Goal: Transaction & Acquisition: Purchase product/service

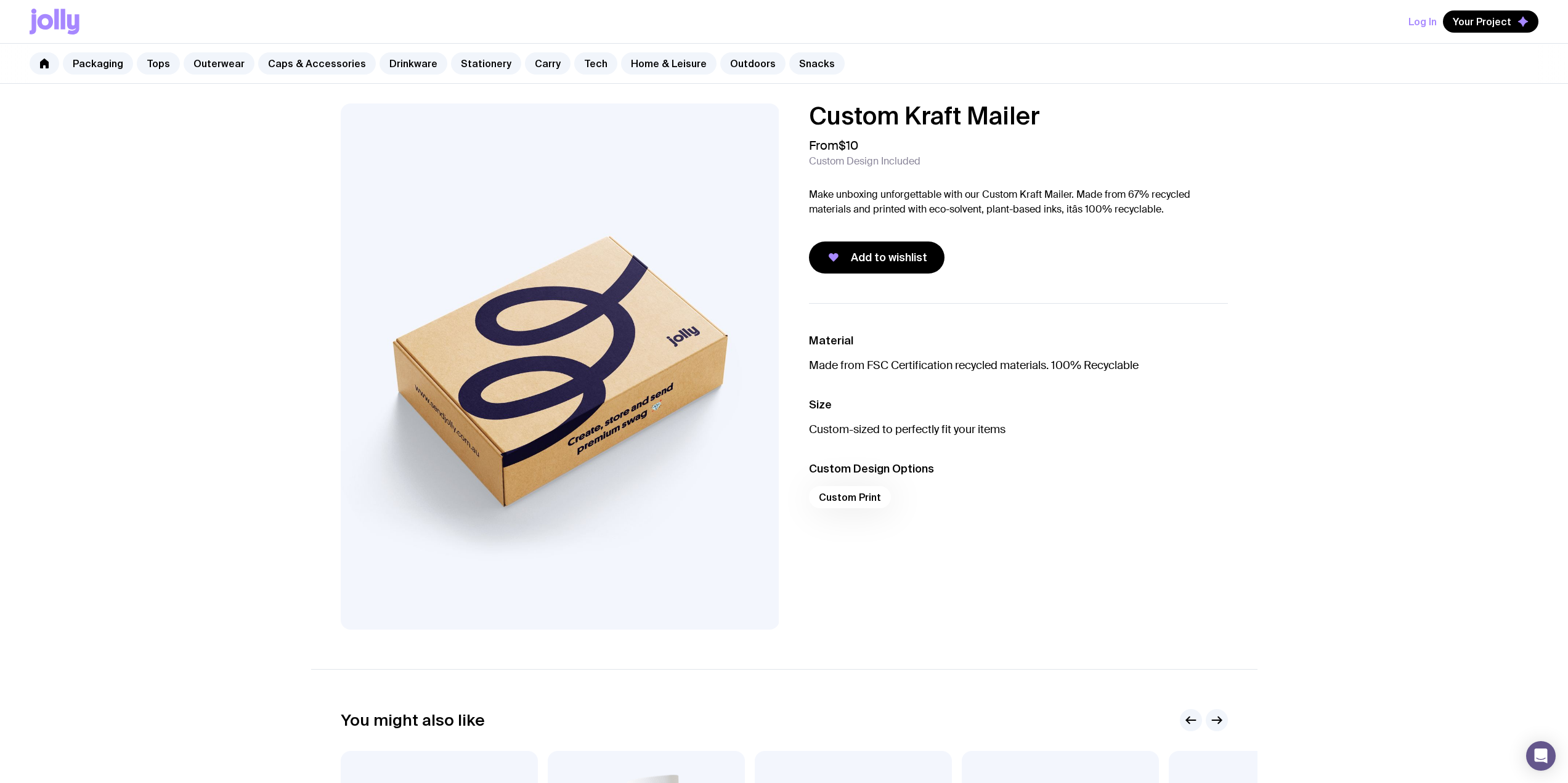
scroll to position [246, 0]
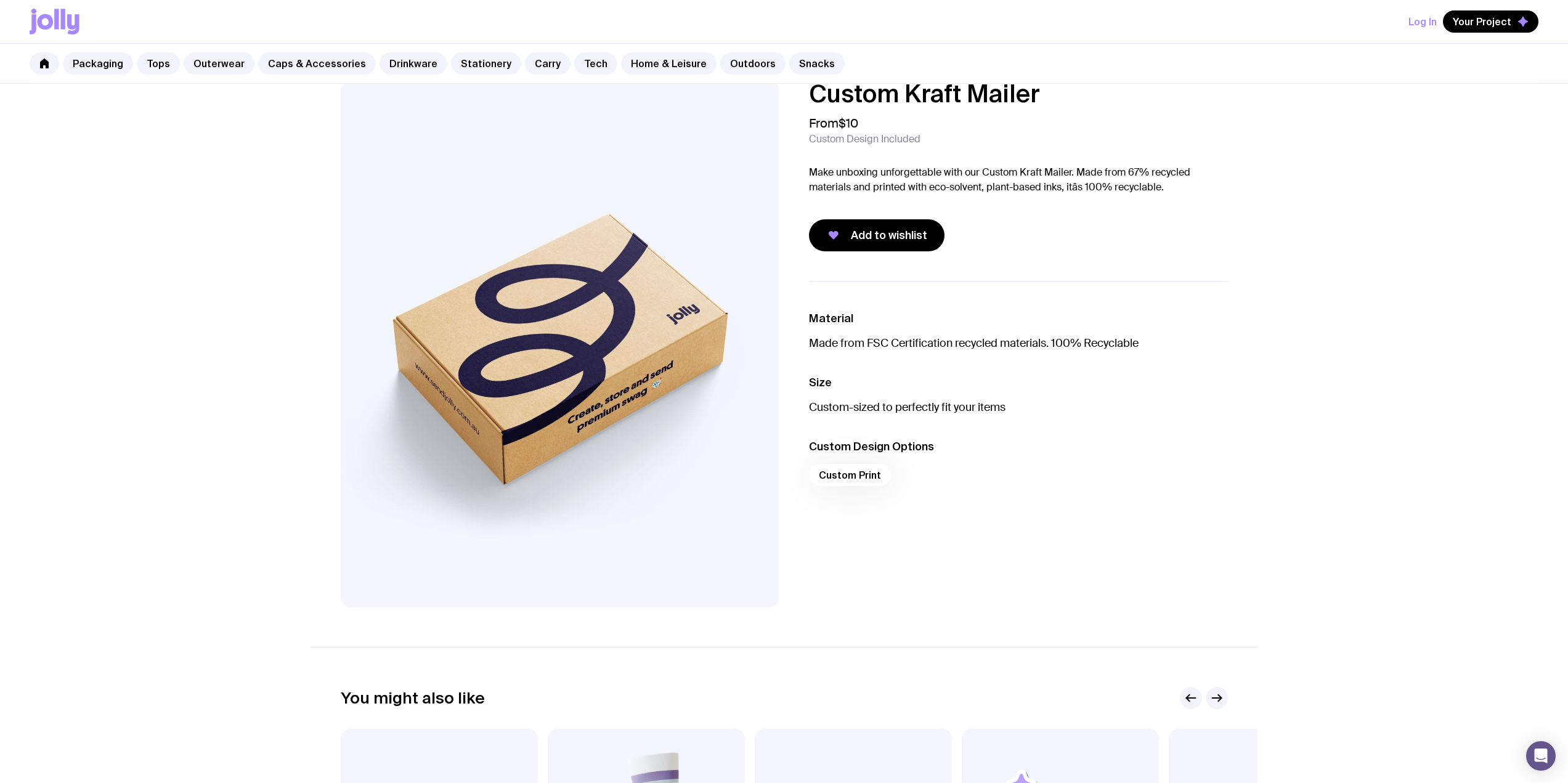
click at [704, 348] on img at bounding box center [560, 344] width 439 height 526
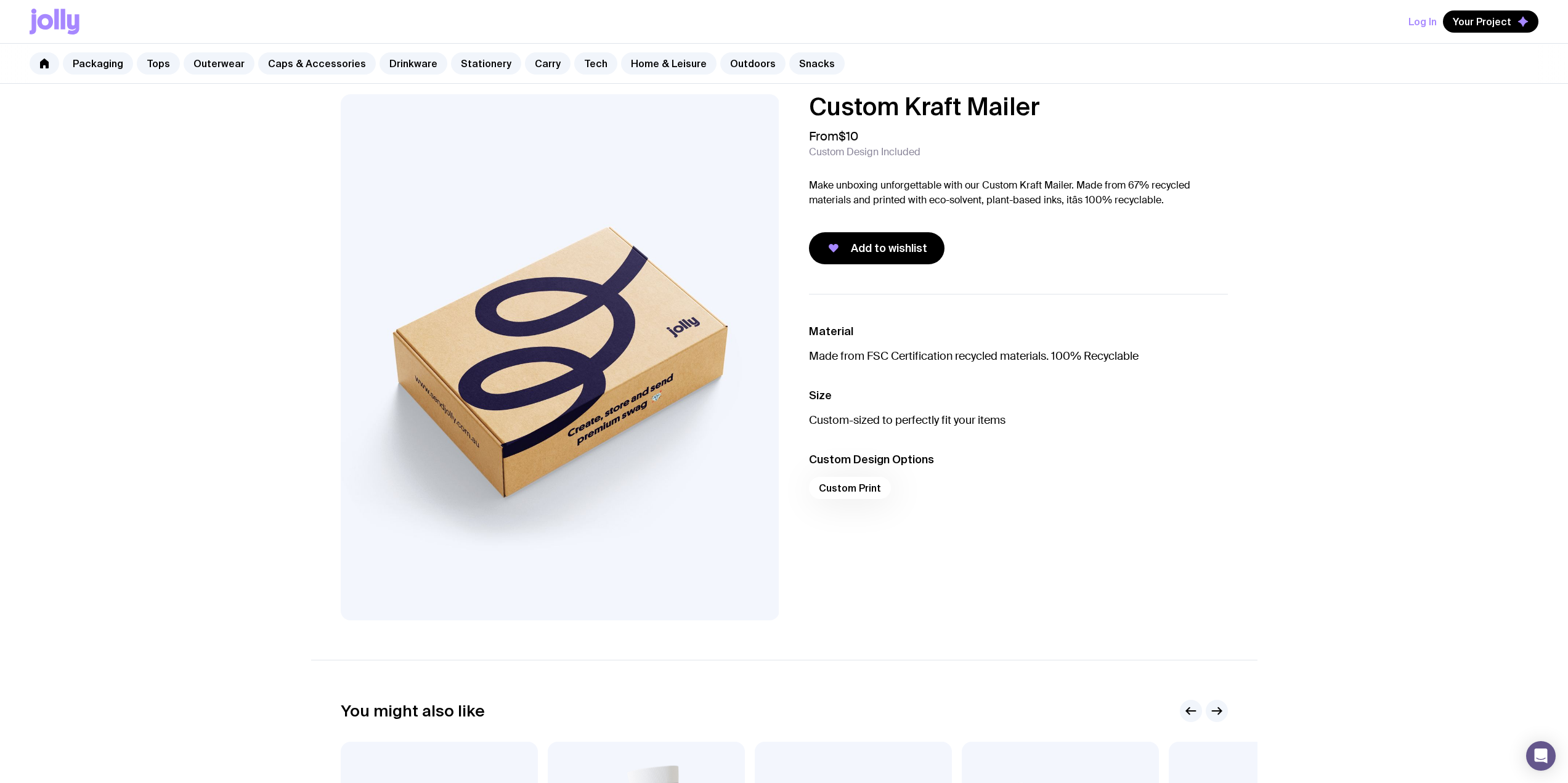
scroll to position [0, 0]
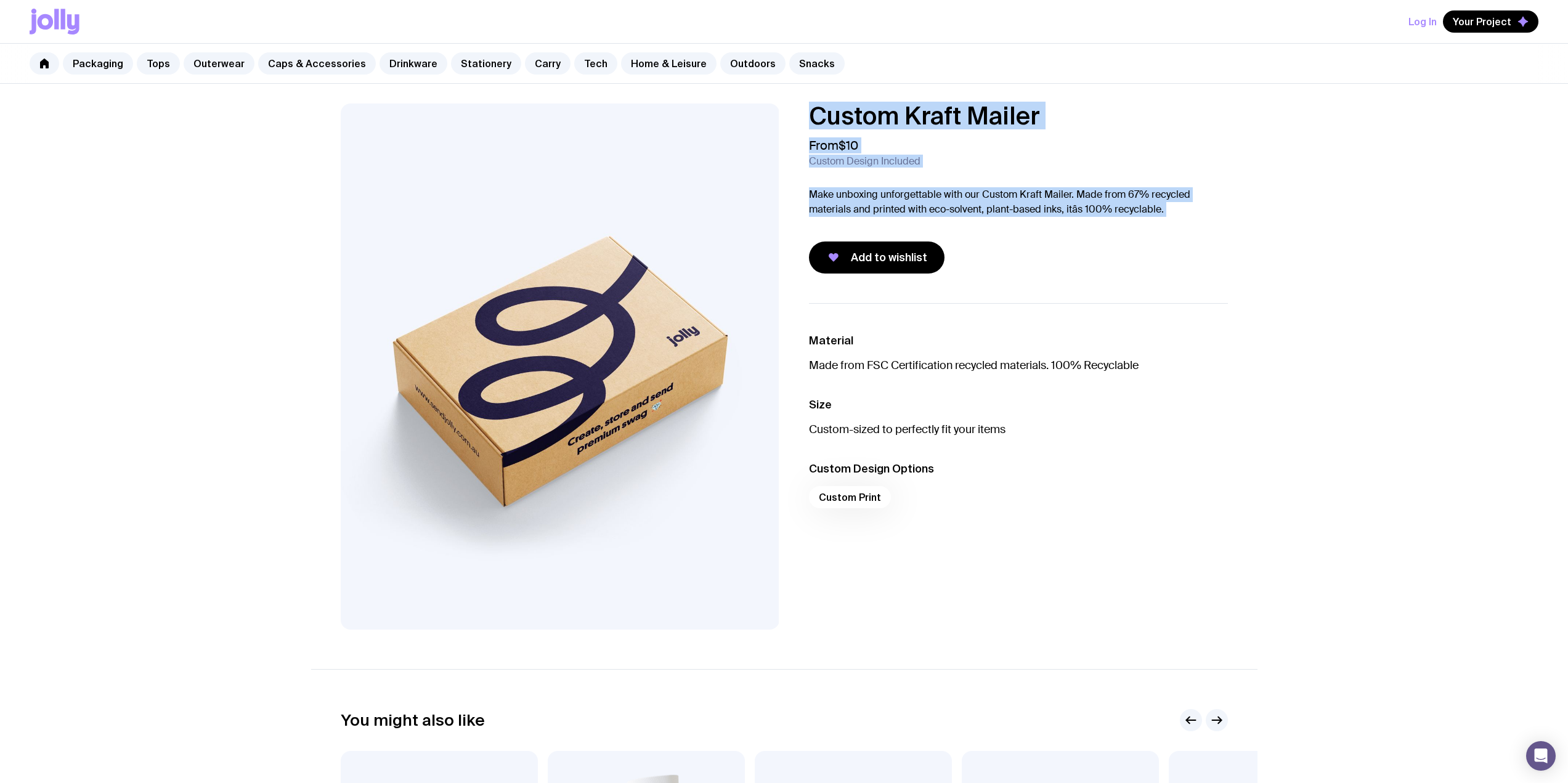
drag, startPoint x: 802, startPoint y: 121, endPoint x: 927, endPoint y: 225, distance: 162.6
click at [927, 225] on div "Custom Kraft Mailer From $10 Custom Design Included Make unboxing unforgettable…" at bounding box center [1008, 188] width 439 height 170
click at [927, 225] on div "Custom Kraft Mailer From $10 Custom Design Included Make unboxing unforgettable…" at bounding box center [1019, 188] width 419 height 170
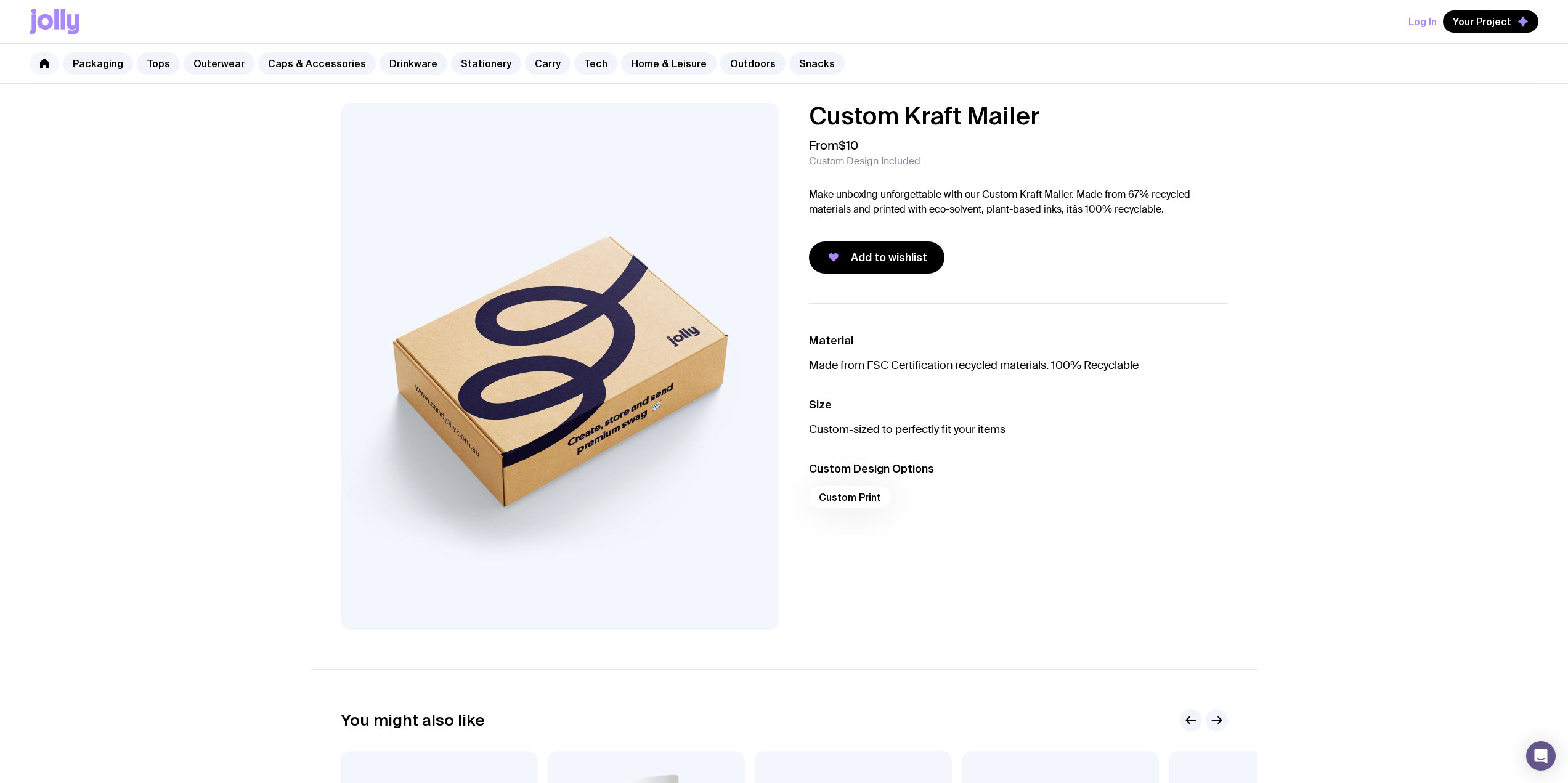
click at [53, 67] on link at bounding box center [44, 64] width 30 height 22
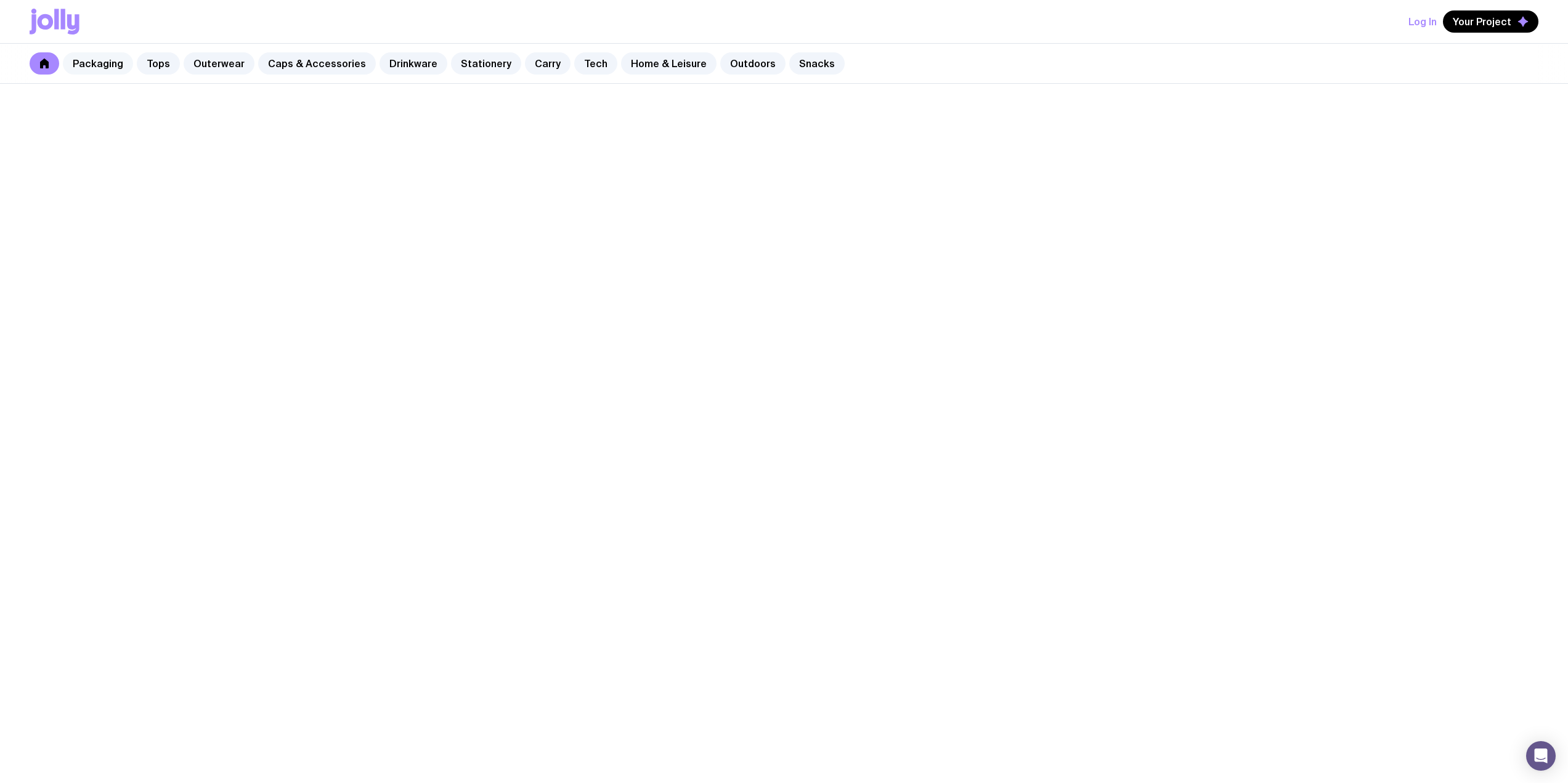
click at [110, 67] on link "Packaging" at bounding box center [98, 64] width 70 height 22
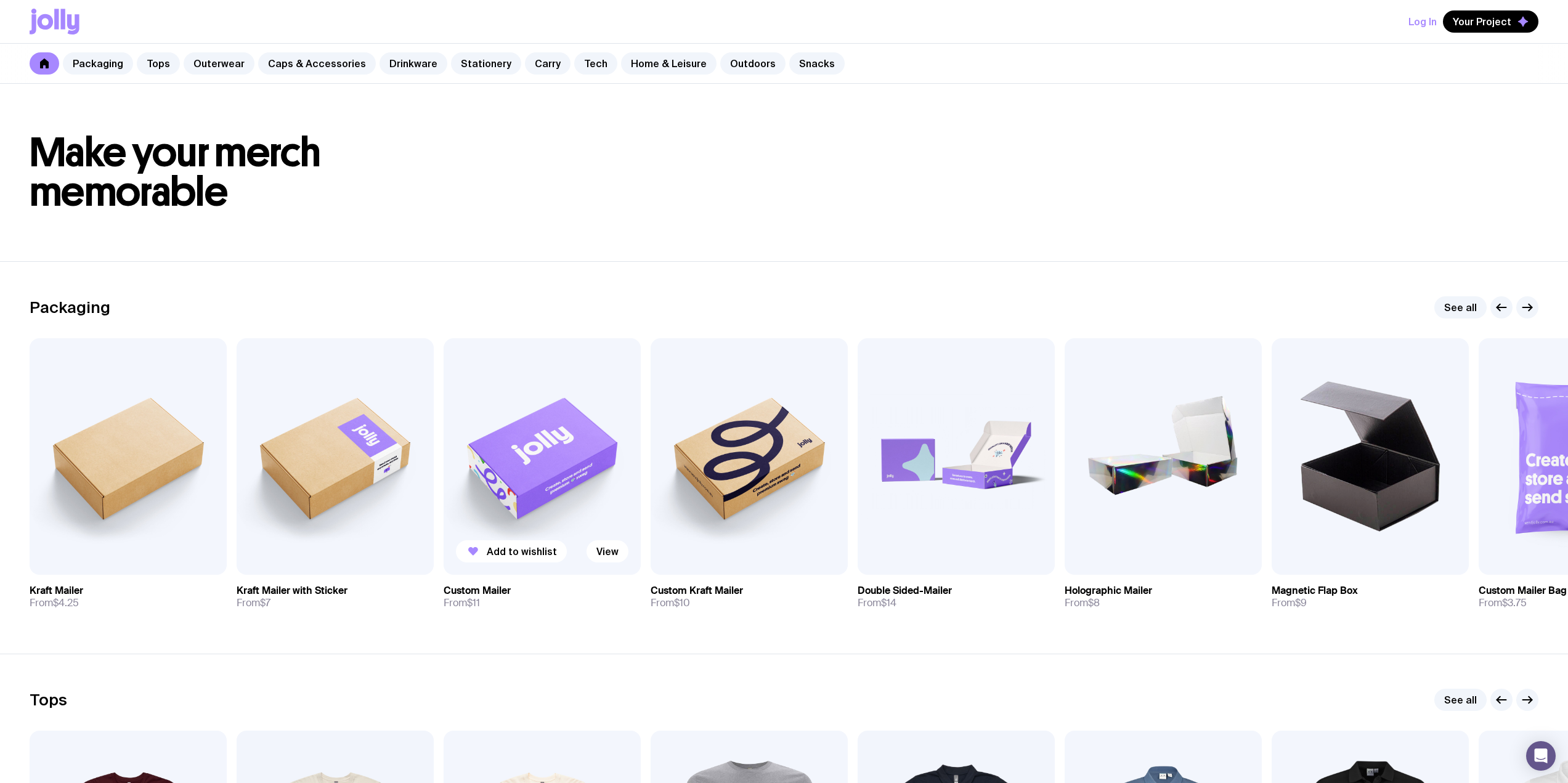
click at [500, 466] on img at bounding box center [542, 456] width 197 height 236
click at [734, 461] on img at bounding box center [749, 456] width 197 height 236
